Goal: Check status: Check status

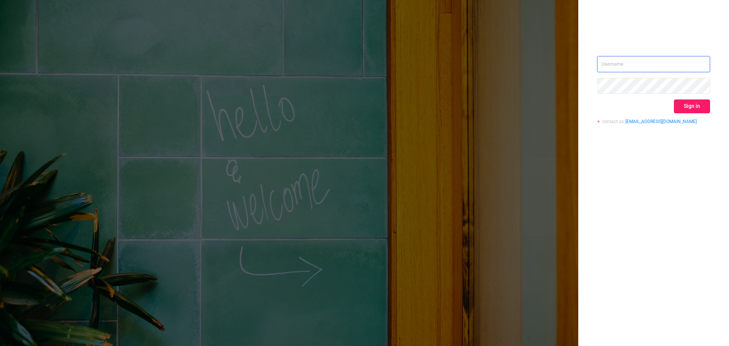
type input "[EMAIL_ADDRESS][DOMAIN_NAME]"
click at [698, 102] on button "Sign in" at bounding box center [692, 106] width 36 height 14
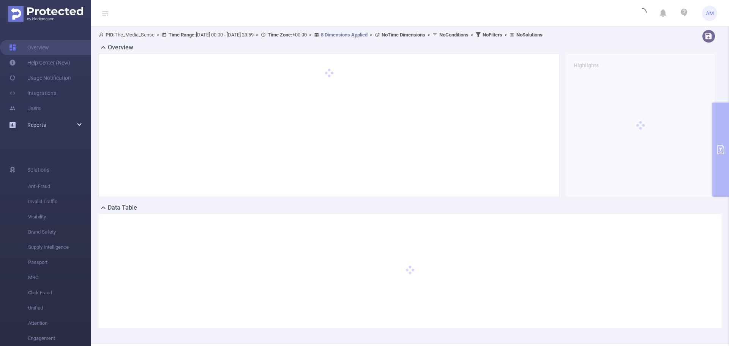
click at [47, 126] on div "Reports" at bounding box center [45, 124] width 91 height 15
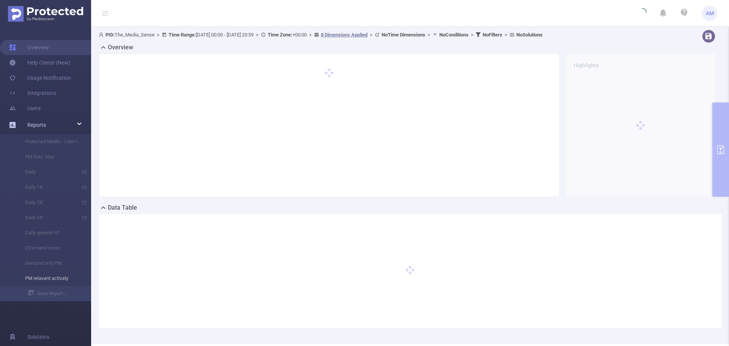
click at [47, 281] on li "PM relavant activaty" at bounding box center [45, 278] width 91 height 15
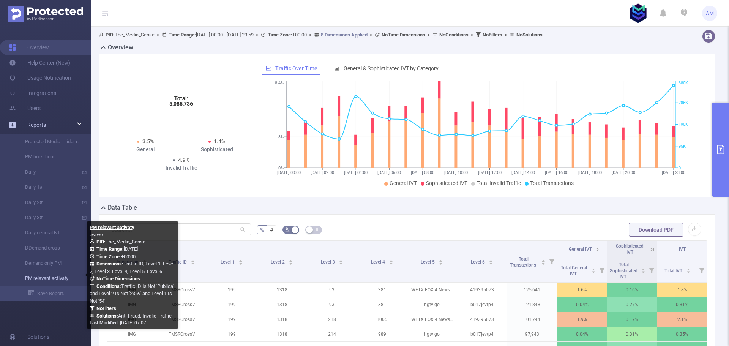
click at [63, 279] on link "PM relavant activaty" at bounding box center [48, 278] width 67 height 15
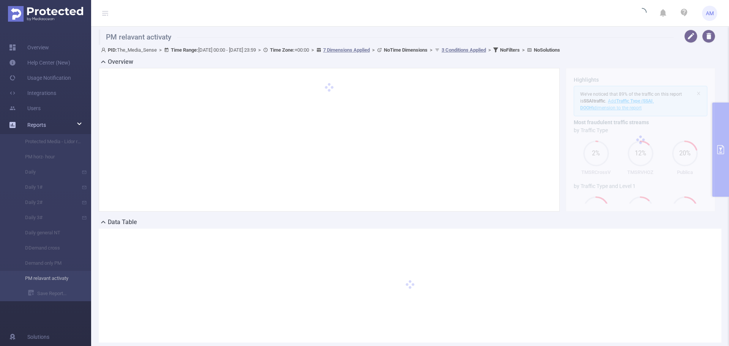
type input "[DATE] 00:00"
type input "[DATE] 23:59"
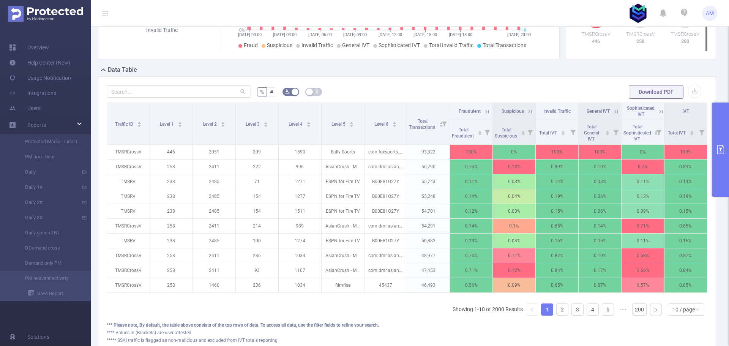
scroll to position [190, 0]
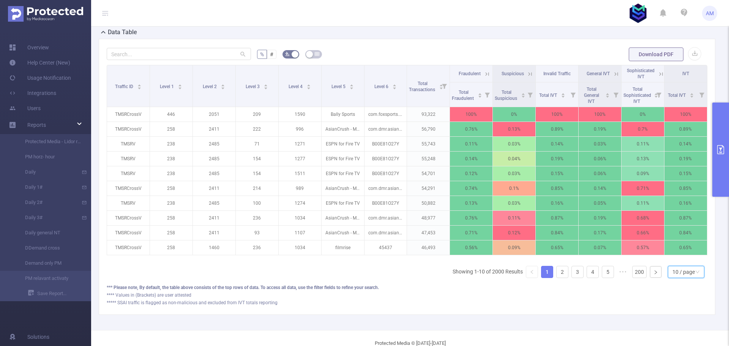
click at [690, 278] on div "10 / page" at bounding box center [686, 272] width 36 height 12
click at [688, 265] on li "50 / page" at bounding box center [680, 264] width 36 height 12
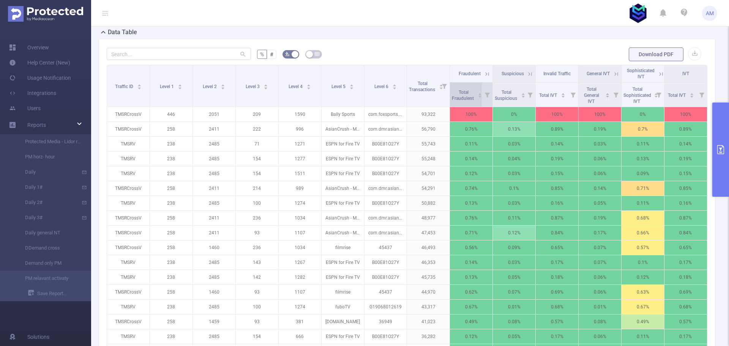
click at [460, 92] on span "Total Fraudulent" at bounding box center [463, 95] width 23 height 11
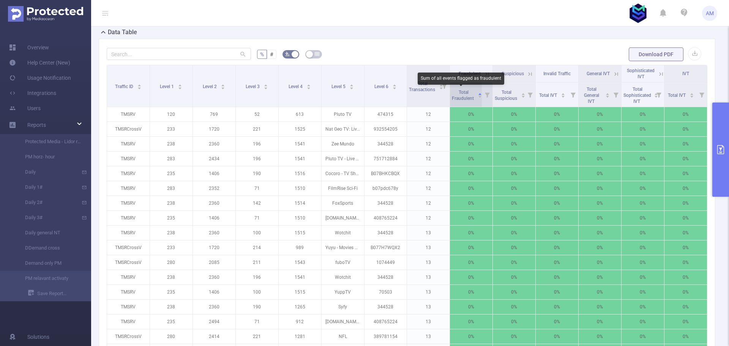
click at [460, 92] on span "Total Fraudulent" at bounding box center [463, 95] width 23 height 11
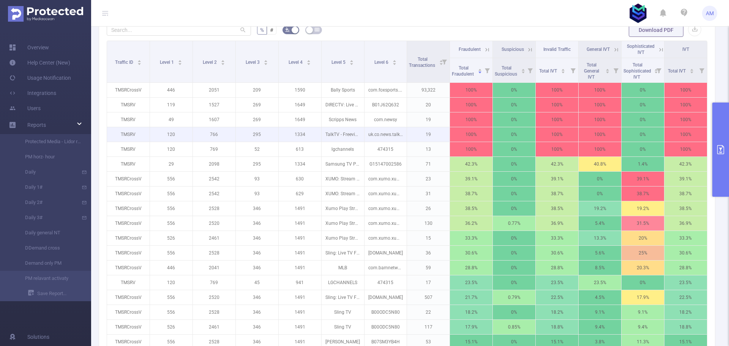
scroll to position [228, 0]
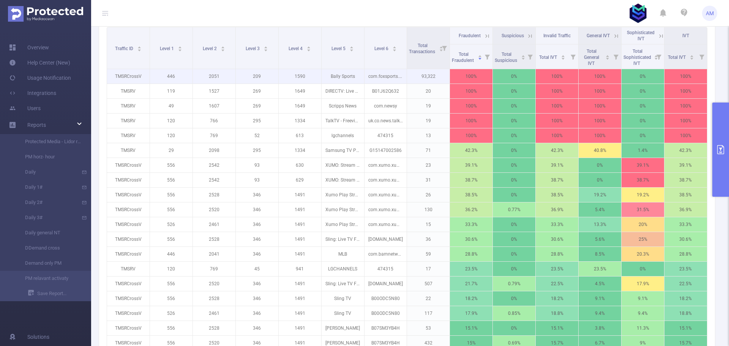
click at [299, 76] on p "1590" at bounding box center [300, 76] width 43 height 14
copy p "1590"
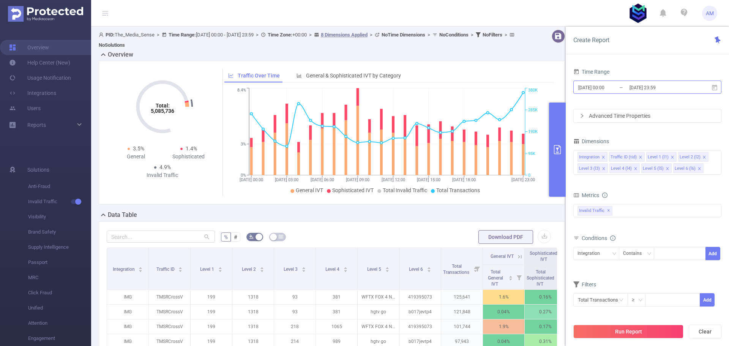
click at [653, 91] on input "[DATE] 23:59" at bounding box center [660, 87] width 62 height 10
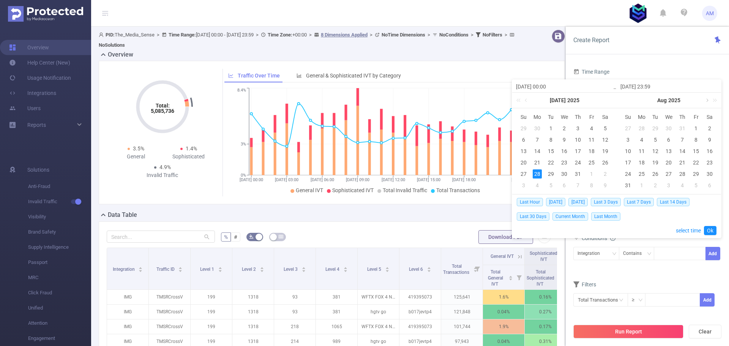
click at [707, 99] on link at bounding box center [706, 100] width 7 height 15
click at [643, 128] on div "1" at bounding box center [641, 128] width 9 height 9
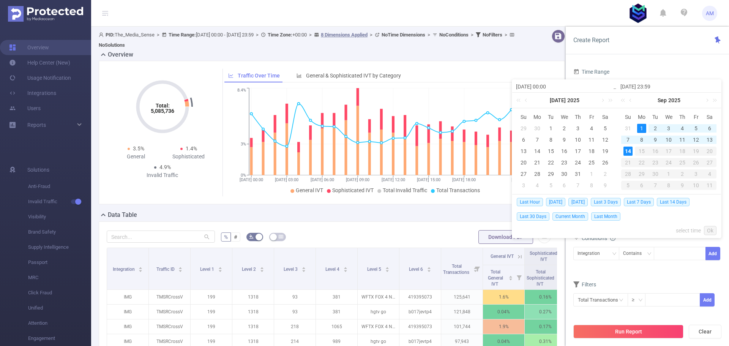
click at [628, 152] on div "14" at bounding box center [627, 151] width 9 height 9
type input "[DATE] 00:00"
type input "[DATE] 23:59"
type input "[DATE] 00:00"
type input "[DATE] 23:59"
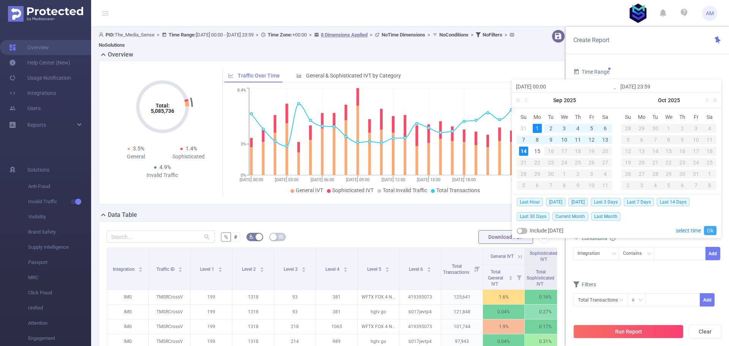
click at [712, 230] on link "Ok" at bounding box center [710, 230] width 13 height 9
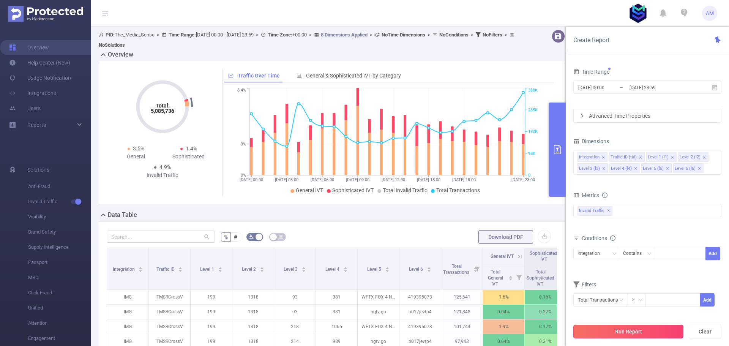
click at [646, 333] on button "Run Report" at bounding box center [628, 332] width 110 height 14
